Goal: Information Seeking & Learning: Learn about a topic

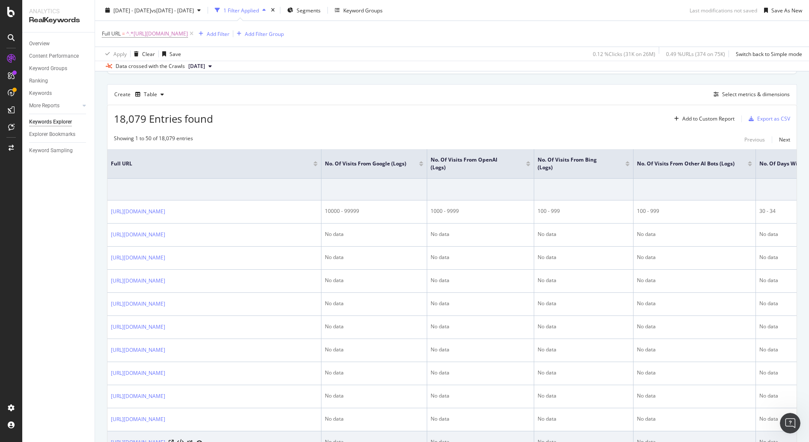
scroll to position [255, 0]
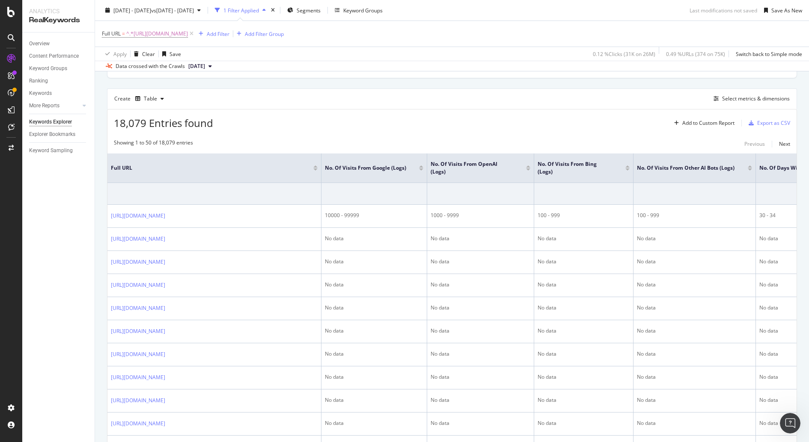
click at [527, 169] on div at bounding box center [528, 170] width 4 height 2
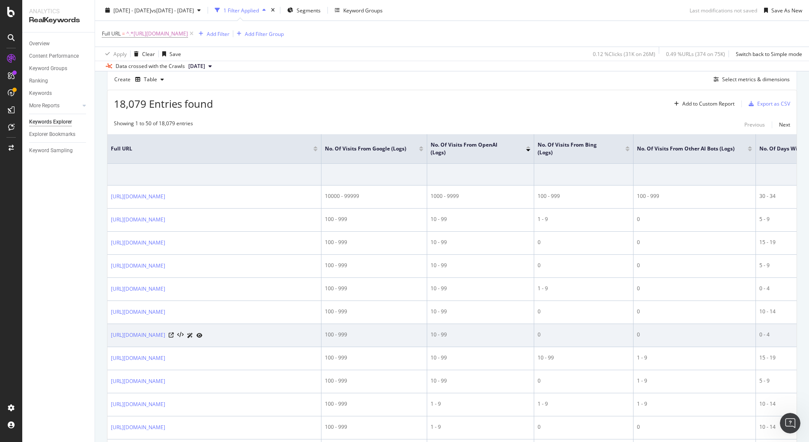
scroll to position [267, 0]
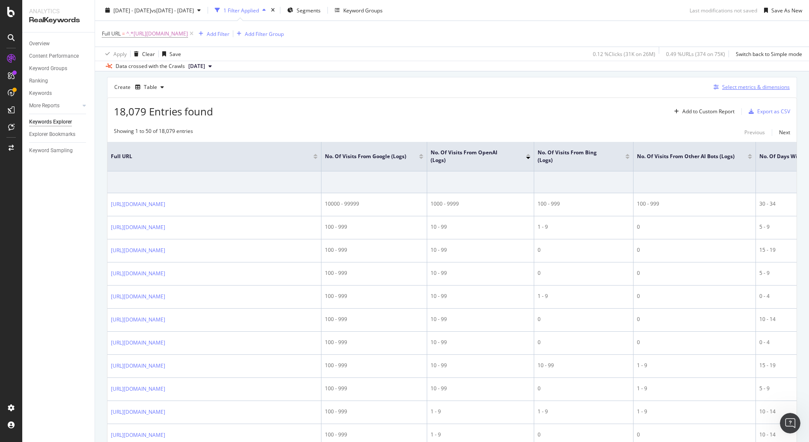
click at [727, 83] on div "Select metrics & dimensions" at bounding box center [756, 86] width 68 height 7
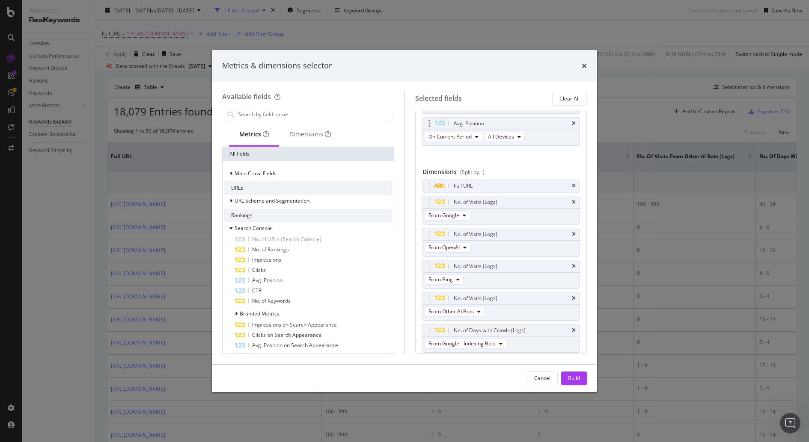
scroll to position [110, 0]
click at [672, 239] on div "Metrics & dimensions selector Available fields Metrics Dimensions All fields Ma…" at bounding box center [404, 221] width 809 height 442
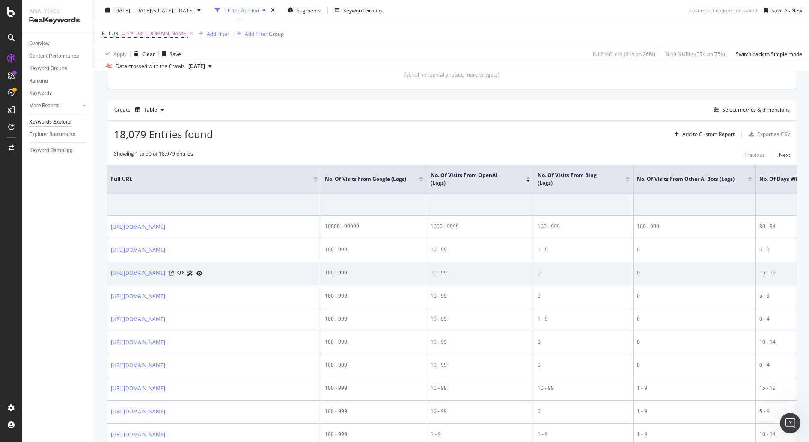
scroll to position [242, 0]
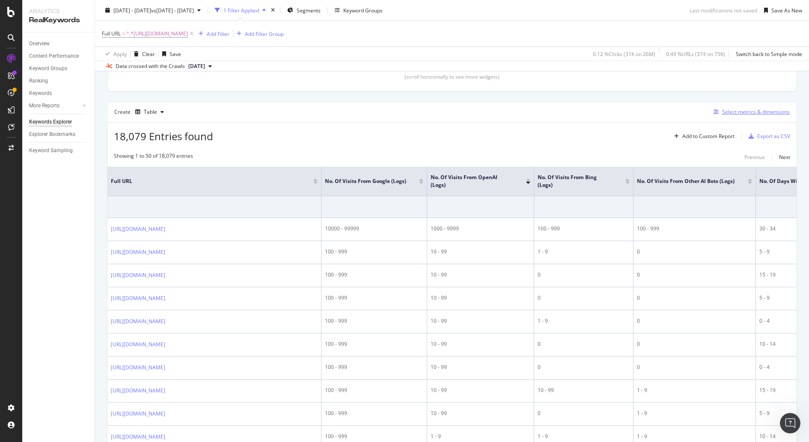
click at [740, 111] on div "Select metrics & dimensions" at bounding box center [756, 111] width 68 height 7
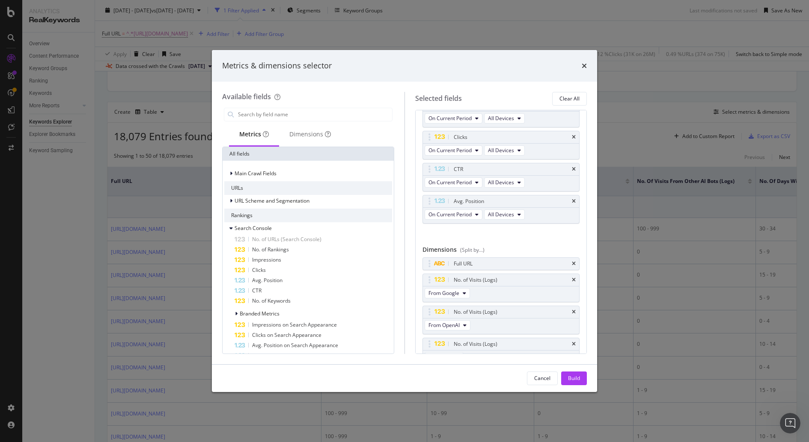
scroll to position [0, 0]
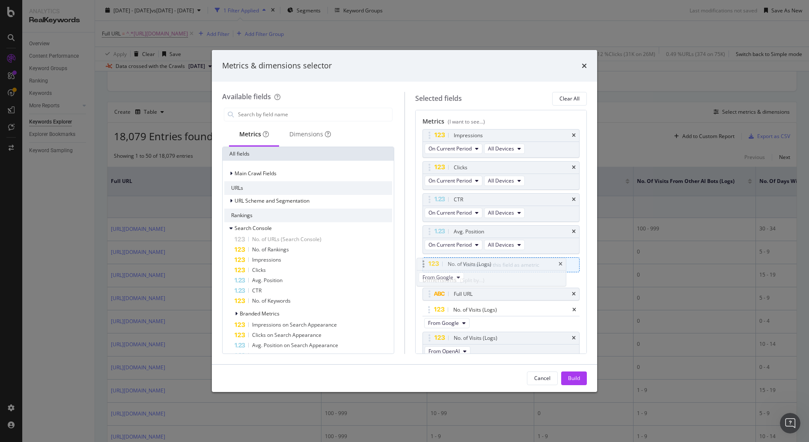
drag, startPoint x: 497, startPoint y: 316, endPoint x: 492, endPoint y: 272, distance: 44.4
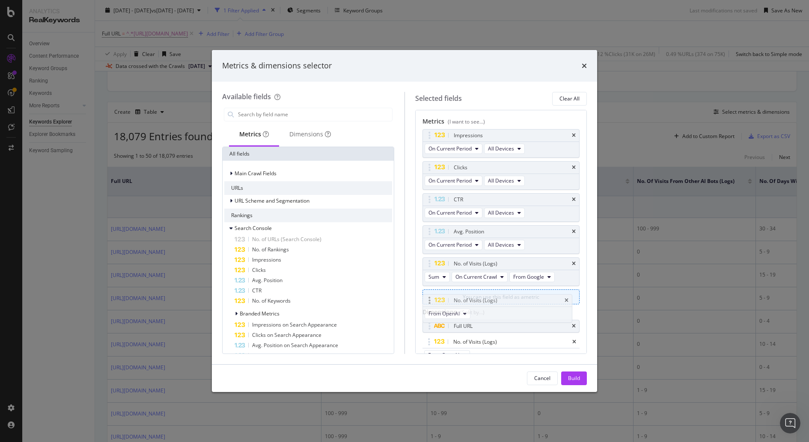
drag, startPoint x: 501, startPoint y: 342, endPoint x: 501, endPoint y: 303, distance: 39.4
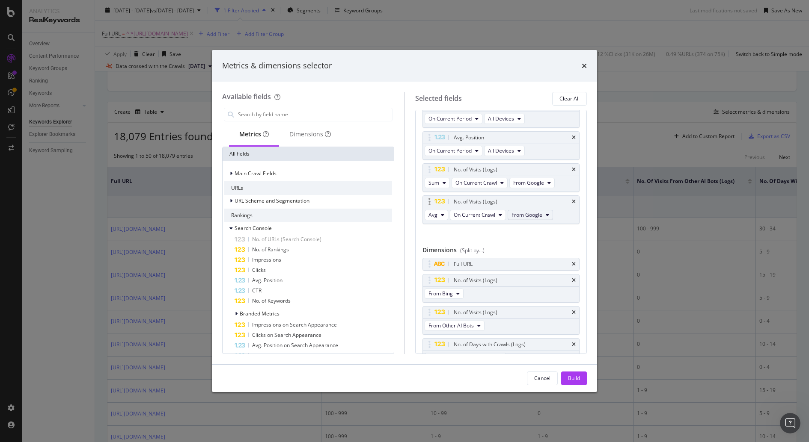
scroll to position [107, 0]
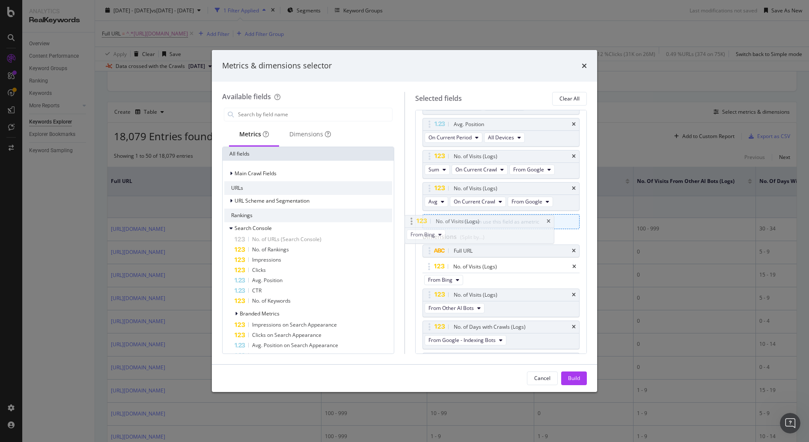
drag, startPoint x: 513, startPoint y: 270, endPoint x: 496, endPoint y: 230, distance: 43.9
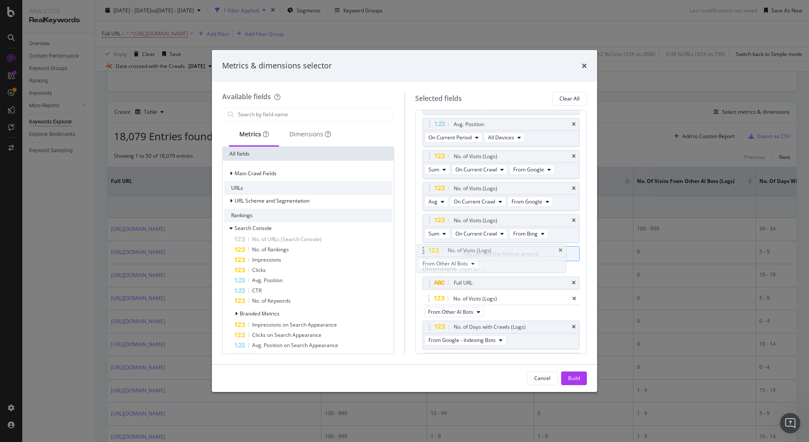
drag, startPoint x: 509, startPoint y: 299, endPoint x: 504, endPoint y: 254, distance: 44.8
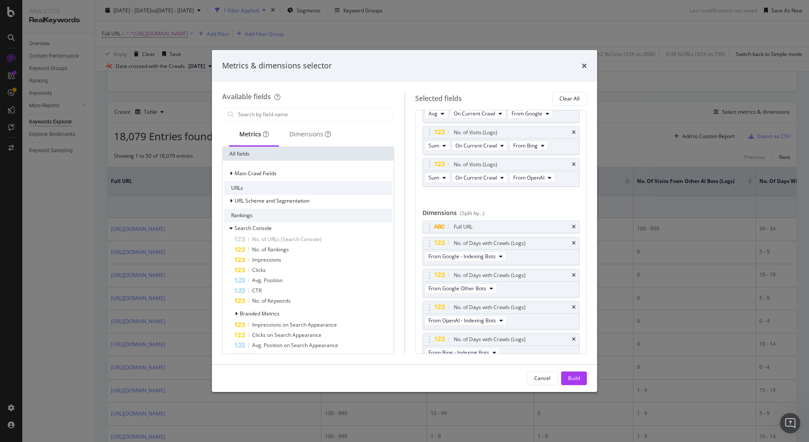
scroll to position [202, 0]
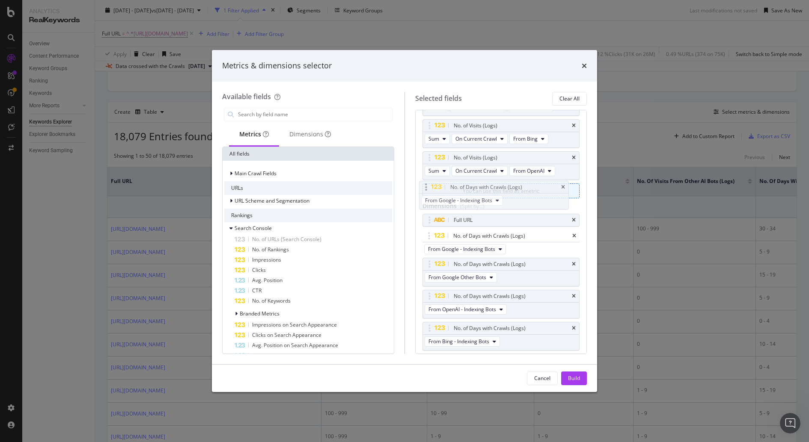
drag, startPoint x: 518, startPoint y: 233, endPoint x: 515, endPoint y: 188, distance: 45.0
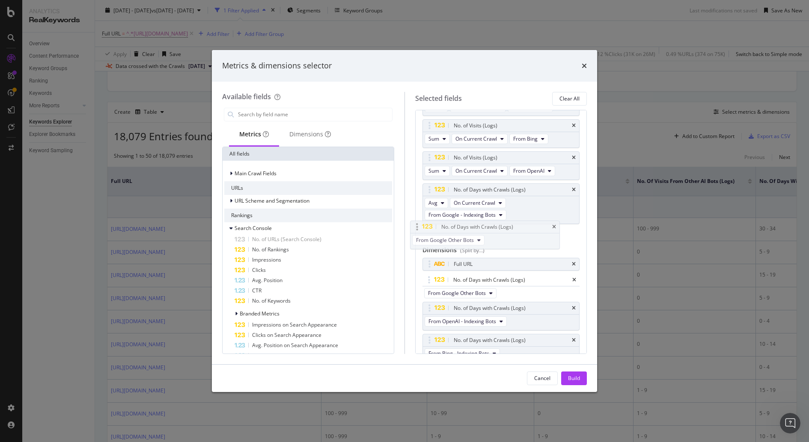
drag, startPoint x: 537, startPoint y: 288, endPoint x: 525, endPoint y: 241, distance: 49.0
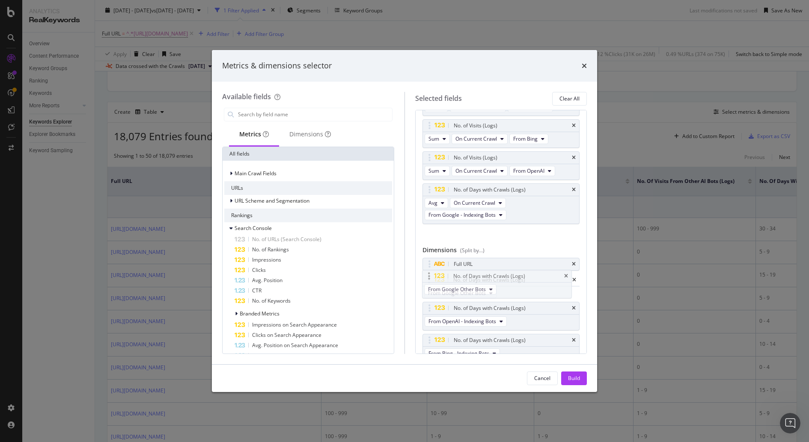
click at [525, 239] on body "Analytics RealKeywords Overview Content Performance Keyword Groups Ranking Keyw…" at bounding box center [404, 221] width 809 height 442
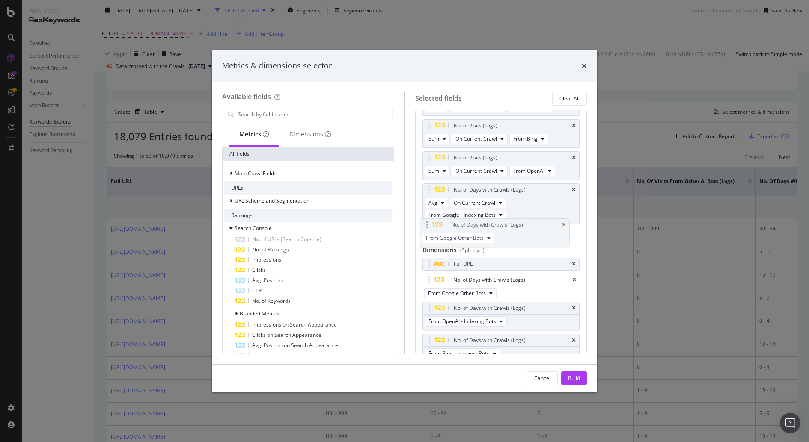
drag, startPoint x: 534, startPoint y: 285, endPoint x: 532, endPoint y: 234, distance: 51.8
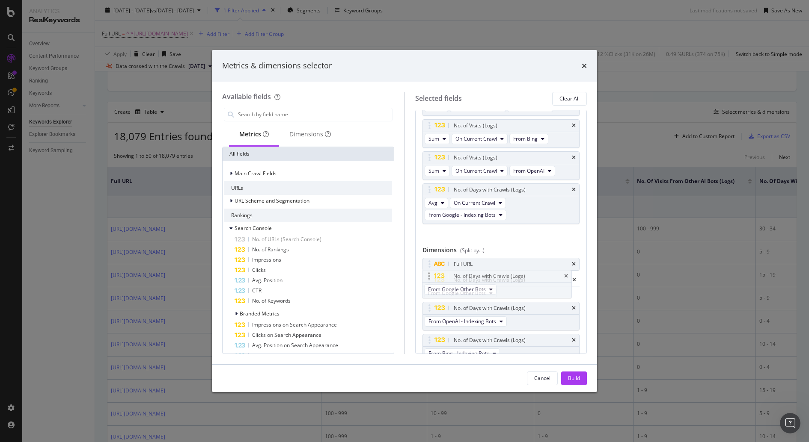
click at [532, 234] on body "Analytics RealKeywords Overview Content Performance Keyword Groups Ranking Keyw…" at bounding box center [404, 221] width 809 height 442
drag, startPoint x: 503, startPoint y: 285, endPoint x: 492, endPoint y: 209, distance: 77.0
click at [492, 208] on body "Analytics RealKeywords Overview Content Performance Keyword Groups Ranking Keyw…" at bounding box center [404, 221] width 809 height 442
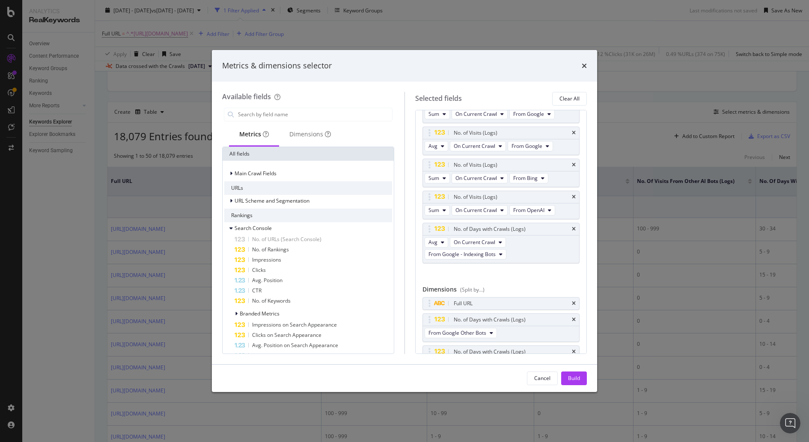
scroll to position [159, 0]
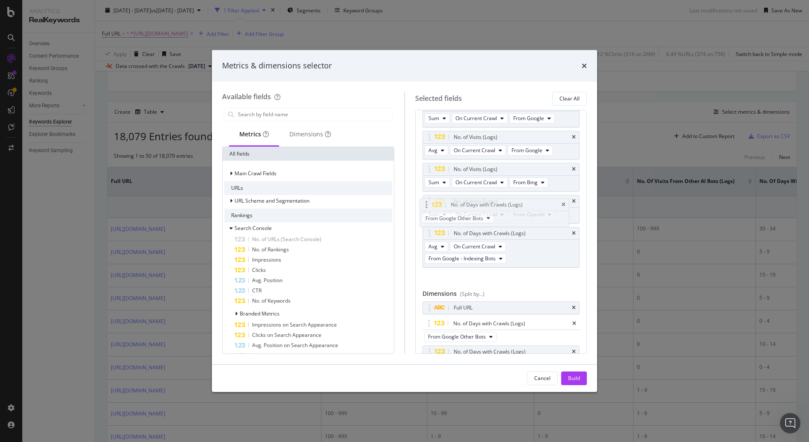
drag, startPoint x: 465, startPoint y: 320, endPoint x: 462, endPoint y: 210, distance: 110.4
click at [462, 209] on body "Analytics RealKeywords Overview Content Performance Keyword Groups Ranking Keyw…" at bounding box center [404, 221] width 809 height 442
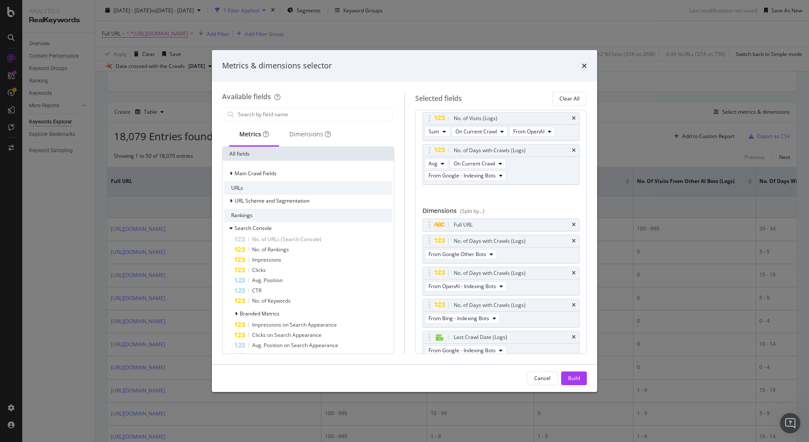
scroll to position [240, 0]
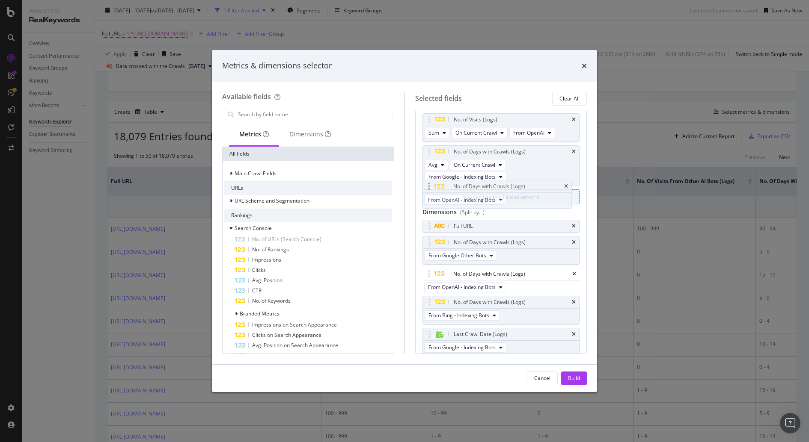
drag, startPoint x: 472, startPoint y: 271, endPoint x: 472, endPoint y: 187, distance: 83.4
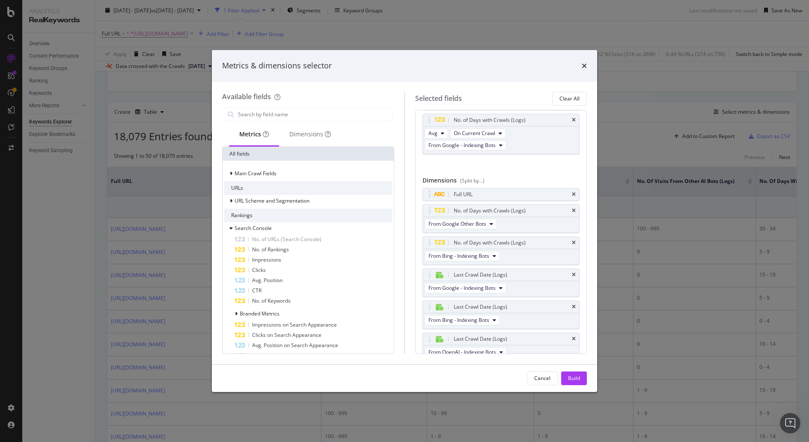
scroll to position [260, 0]
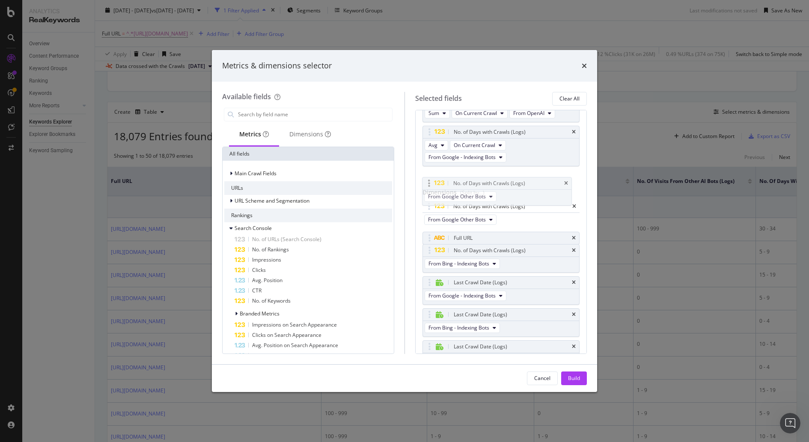
drag, startPoint x: 480, startPoint y: 224, endPoint x: 480, endPoint y: 189, distance: 34.7
click at [480, 189] on body "Analytics RealKeywords Overview Content Performance Keyword Groups Ranking Keyw…" at bounding box center [404, 221] width 809 height 442
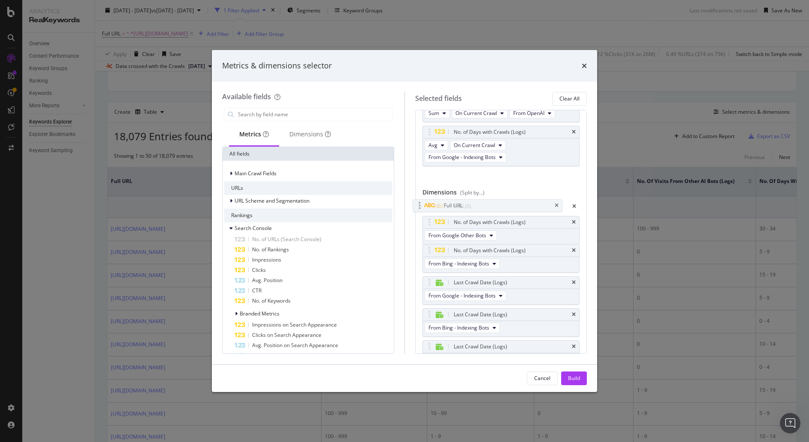
drag, startPoint x: 479, startPoint y: 237, endPoint x: 469, endPoint y: 208, distance: 31.0
click at [469, 205] on body "Analytics RealKeywords Overview Content Performance Keyword Groups Ranking Keyw…" at bounding box center [404, 221] width 809 height 442
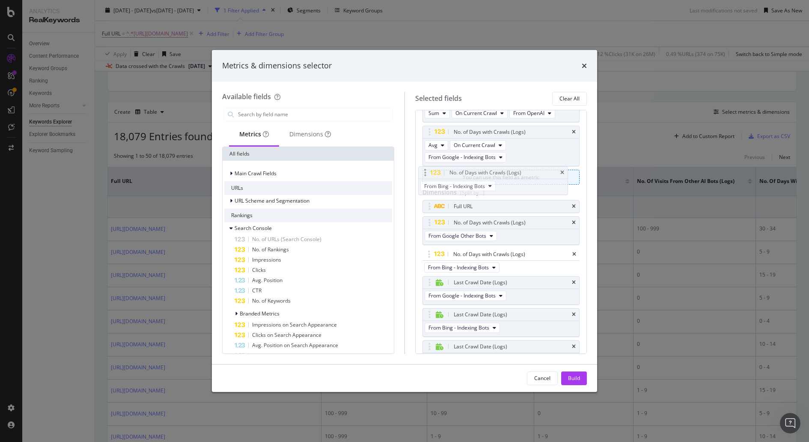
drag, startPoint x: 515, startPoint y: 258, endPoint x: 511, endPoint y: 181, distance: 76.3
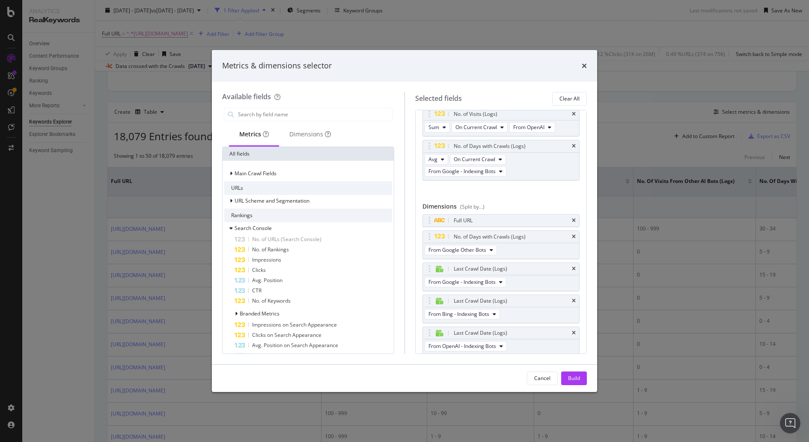
scroll to position [245, 0]
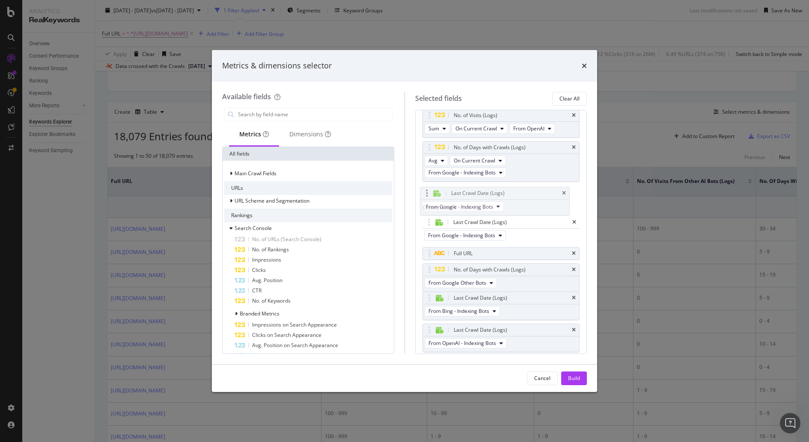
drag, startPoint x: 526, startPoint y: 270, endPoint x: 522, endPoint y: 196, distance: 74.5
click at [522, 196] on body "Analytics RealKeywords Overview Content Performance Keyword Groups Ranking Keyw…" at bounding box center [404, 221] width 809 height 442
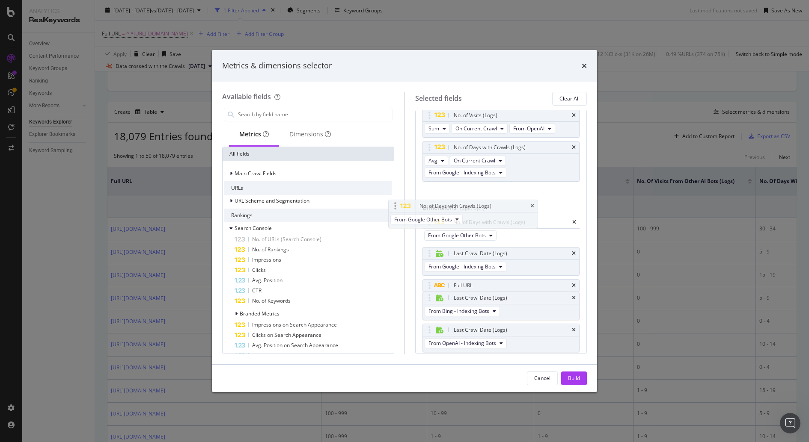
drag, startPoint x: 525, startPoint y: 269, endPoint x: 491, endPoint y: 209, distance: 68.4
click at [491, 209] on body "Analytics RealKeywords Overview Content Performance Keyword Groups Ranking Keyw…" at bounding box center [404, 221] width 809 height 442
click at [482, 283] on body "Analytics RealKeywords Overview Content Performance Keyword Groups Ranking Keyw…" at bounding box center [404, 221] width 809 height 442
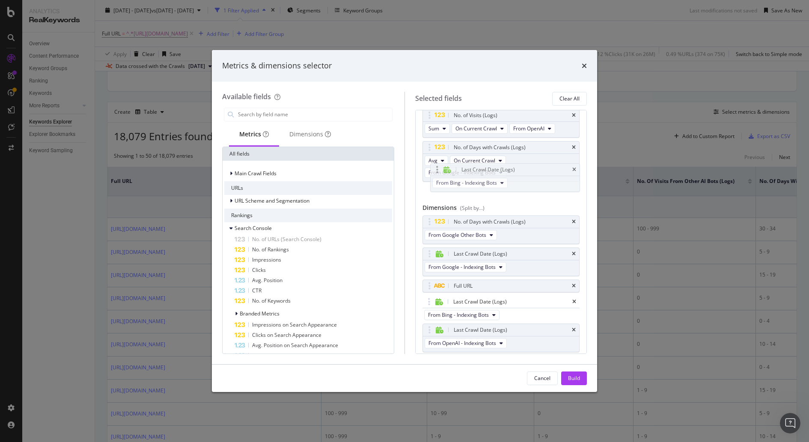
drag, startPoint x: 479, startPoint y: 299, endPoint x: 487, endPoint y: 173, distance: 126.5
click at [487, 173] on body "Analytics RealKeywords Overview Content Performance Keyword Groups Ranking Keyw…" at bounding box center [404, 221] width 809 height 442
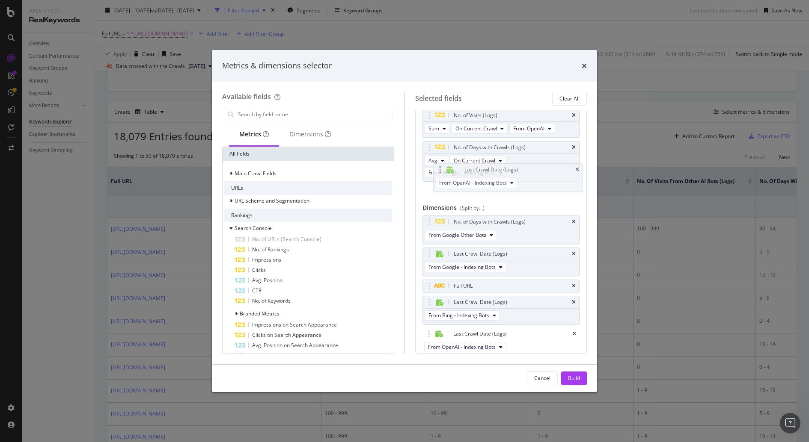
drag, startPoint x: 495, startPoint y: 333, endPoint x: 506, endPoint y: 173, distance: 160.0
click at [506, 173] on body "Analytics RealKeywords Overview Content Performance Keyword Groups Ranking Keyw…" at bounding box center [404, 221] width 809 height 442
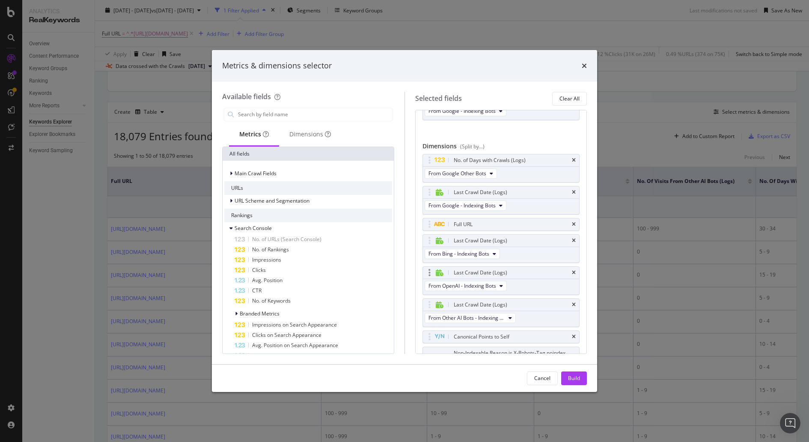
scroll to position [315, 0]
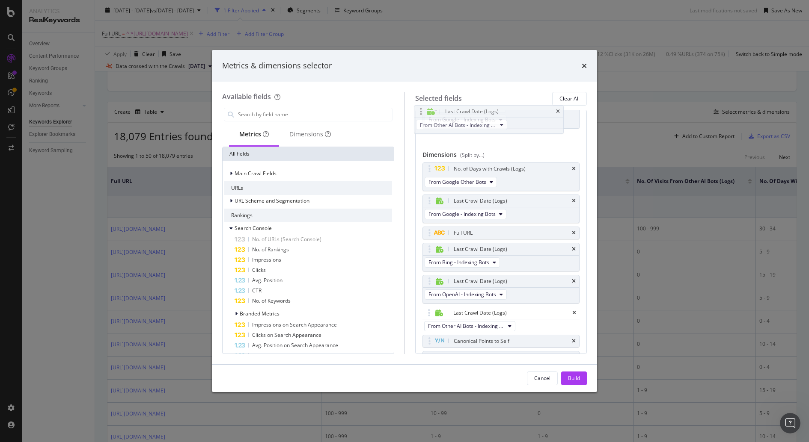
drag, startPoint x: 505, startPoint y: 294, endPoint x: 497, endPoint y: 115, distance: 179.0
click at [497, 115] on body "Analytics RealKeywords Overview Content Performance Keyword Groups Ranking Keyw…" at bounding box center [404, 221] width 809 height 442
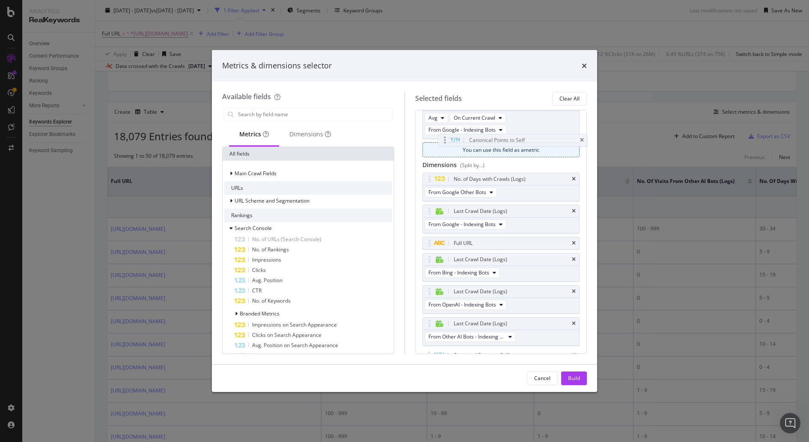
scroll to position [283, 0]
drag, startPoint x: 492, startPoint y: 341, endPoint x: 507, endPoint y: 138, distance: 203.9
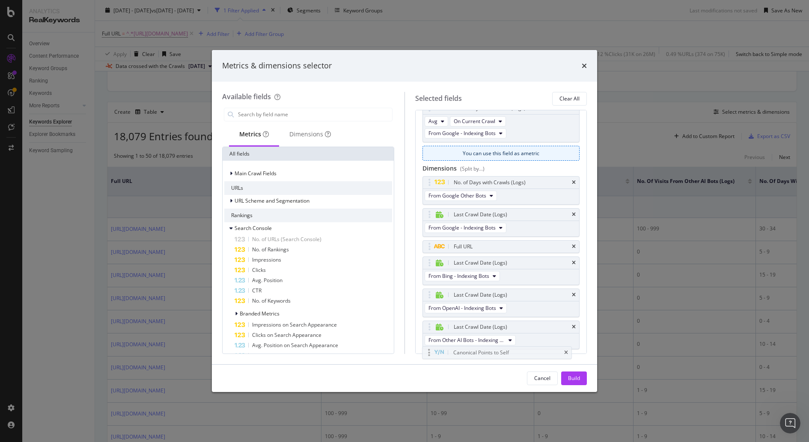
click at [507, 138] on body "Analytics RealKeywords Overview Content Performance Keyword Groups Ranking Keyw…" at bounding box center [404, 221] width 809 height 442
drag, startPoint x: 431, startPoint y: 342, endPoint x: 461, endPoint y: 145, distance: 199.1
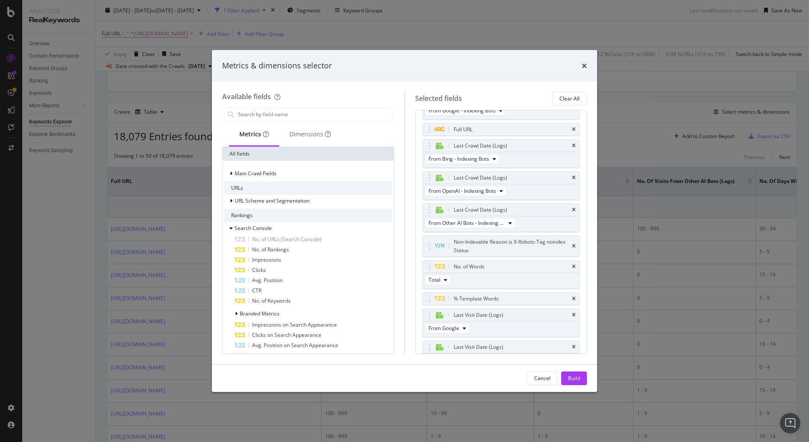
scroll to position [433, 0]
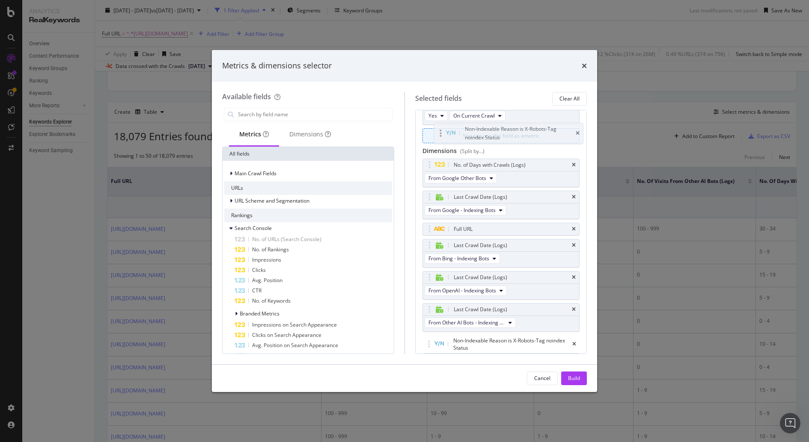
drag, startPoint x: 430, startPoint y: 245, endPoint x: 442, endPoint y: 136, distance: 109.7
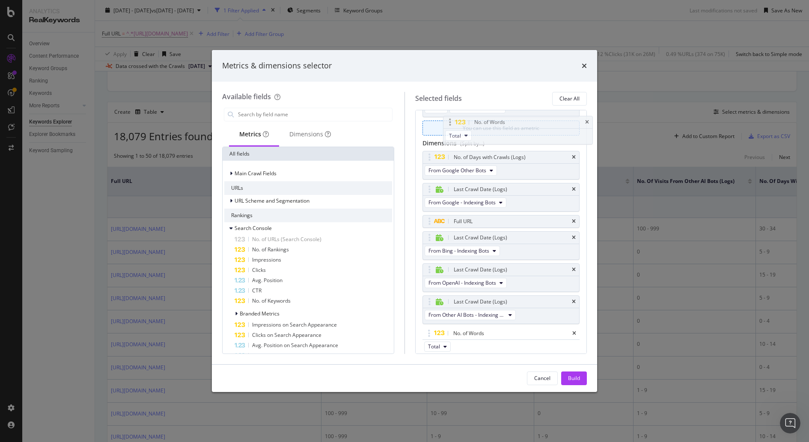
scroll to position [377, 0]
drag, startPoint x: 429, startPoint y: 219, endPoint x: 450, endPoint y: 123, distance: 98.1
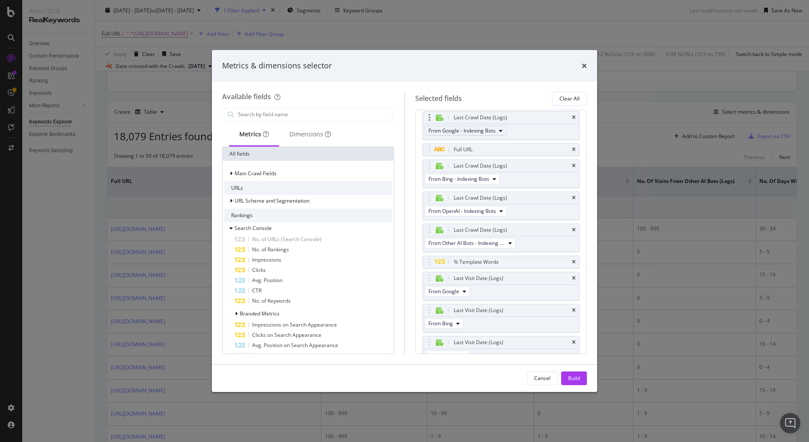
scroll to position [481, 0]
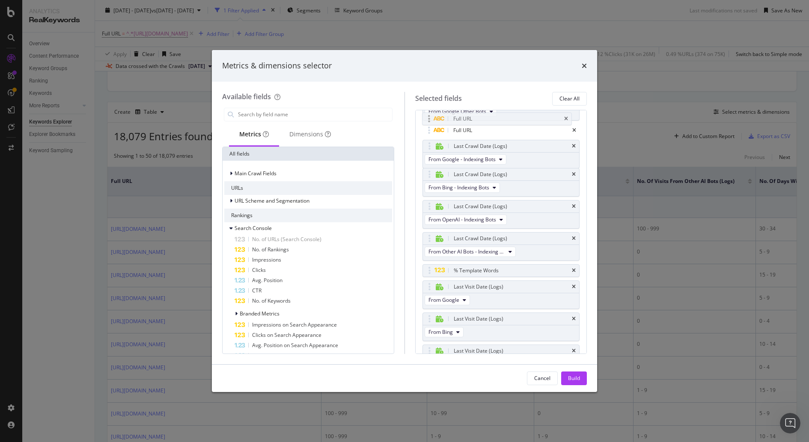
drag, startPoint x: 428, startPoint y: 149, endPoint x: 428, endPoint y: 119, distance: 29.5
click at [428, 119] on body "Analytics RealKeywords Overview Content Performance Keyword Groups Ranking Keyw…" at bounding box center [404, 221] width 809 height 442
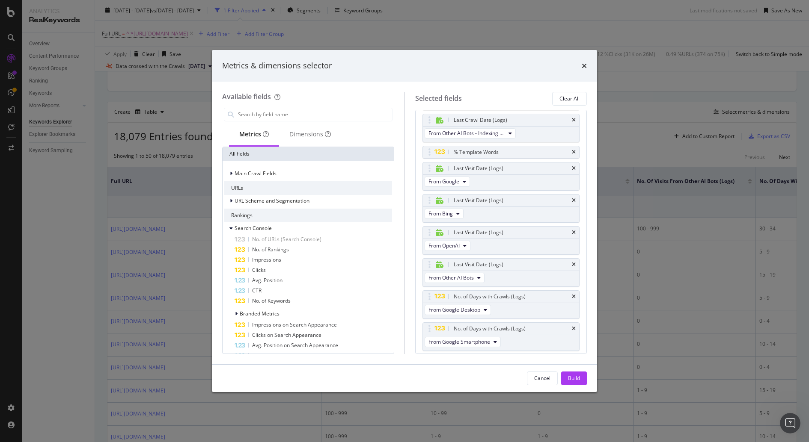
scroll to position [610, 0]
